Goal: Transaction & Acquisition: Purchase product/service

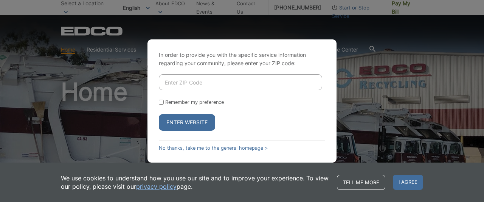
click at [192, 84] on input "Enter ZIP Code" at bounding box center [240, 82] width 163 height 16
type input "92029"
click at [181, 118] on button "Enter Website" at bounding box center [187, 122] width 56 height 17
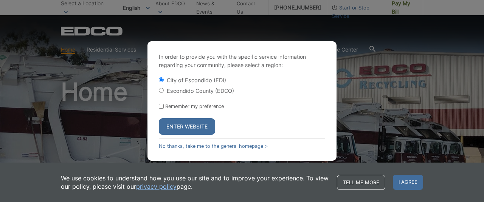
click at [172, 90] on label "Escondido County (EDCO)" at bounding box center [200, 90] width 67 height 6
click at [164, 90] on input "Escondido County (EDCO)" at bounding box center [161, 90] width 5 height 5
radio input "true"
click at [177, 123] on button "Enter Website" at bounding box center [187, 126] width 56 height 17
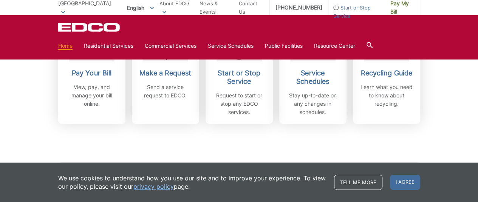
scroll to position [208, 0]
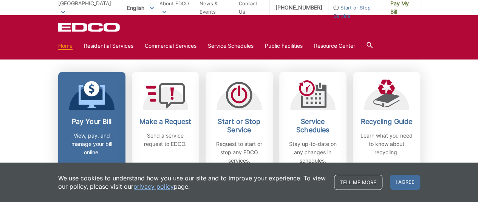
click at [98, 127] on div "Pay Your Bill View, pay, and manage your bill online." at bounding box center [92, 136] width 56 height 39
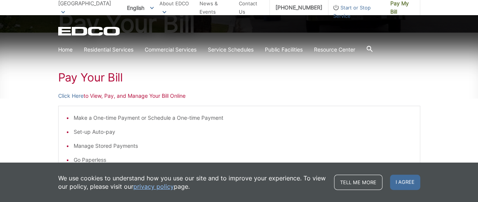
scroll to position [99, 0]
click at [67, 96] on link "Click Here" at bounding box center [70, 96] width 25 height 8
